Goal: Complete application form

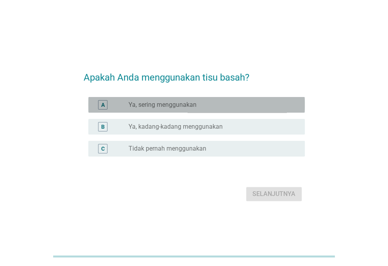
click at [193, 104] on label "Ya, sering menggunakan" at bounding box center [163, 105] width 68 height 8
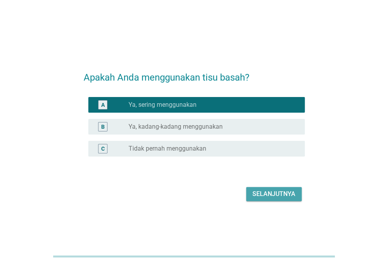
click at [269, 194] on div "Selanjutnya" at bounding box center [273, 193] width 43 height 9
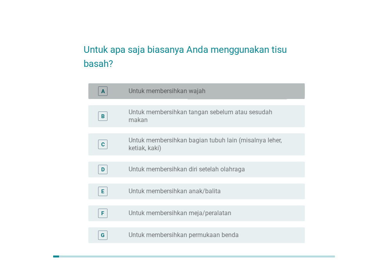
click at [203, 92] on label "Untuk membersihkan wajah" at bounding box center [167, 91] width 77 height 8
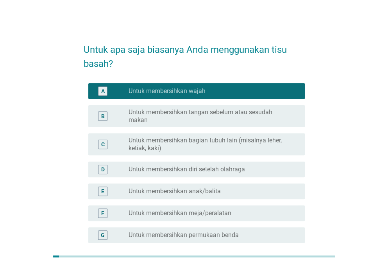
click at [198, 114] on label "Untuk membersihkan tangan sebelum atau sesudah makan" at bounding box center [211, 116] width 164 height 16
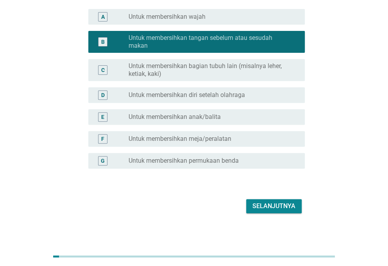
scroll to position [77, 0]
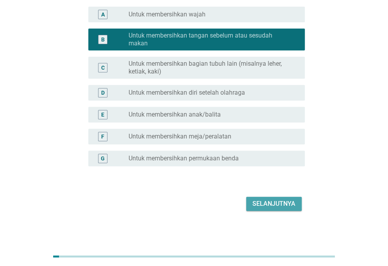
click at [272, 204] on div "Selanjutnya" at bounding box center [273, 203] width 43 height 9
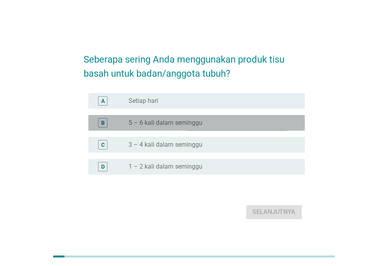
click at [210, 121] on div "radio_button_unchecked 5 – 6 kali dalam seminggu" at bounding box center [211, 123] width 164 height 8
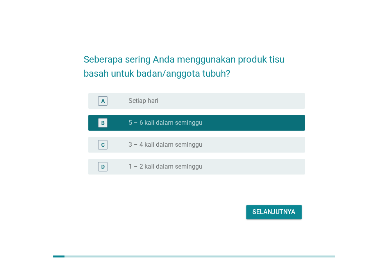
click at [225, 153] on div "C radio_button_unchecked 3 – 4 kali dalam seminggu" at bounding box center [194, 145] width 221 height 22
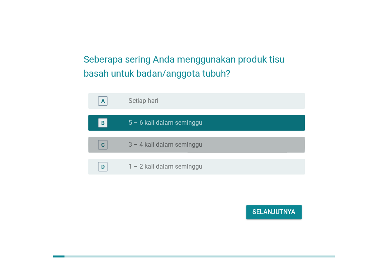
click at [222, 147] on div "radio_button_unchecked 3 – 4 kali dalam seminggu" at bounding box center [211, 145] width 164 height 8
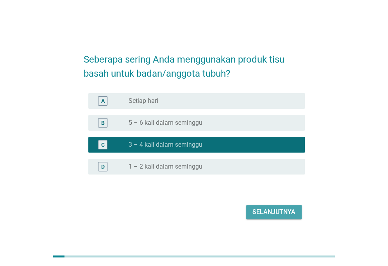
click at [282, 207] on div "Selanjutnya" at bounding box center [273, 211] width 43 height 9
